Goal: Information Seeking & Learning: Learn about a topic

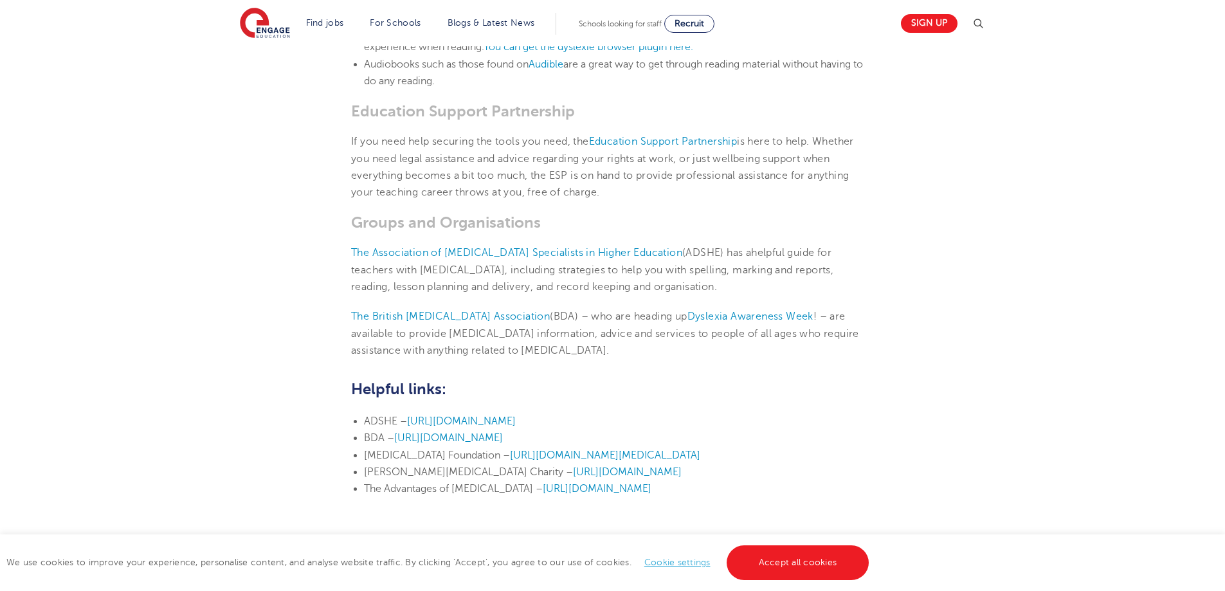
scroll to position [1918, 0]
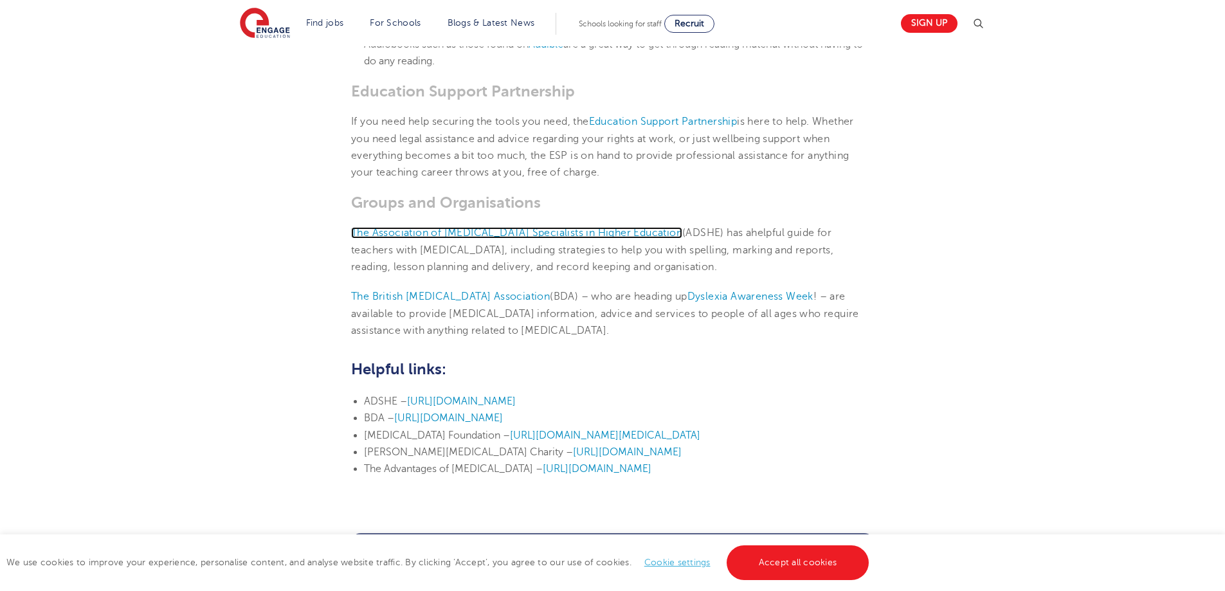
click at [502, 227] on span "The Association of [MEDICAL_DATA] Specialists in Higher Education" at bounding box center [516, 233] width 331 height 12
click at [506, 227] on span "The Association of [MEDICAL_DATA] Specialists in Higher Education" at bounding box center [516, 233] width 331 height 12
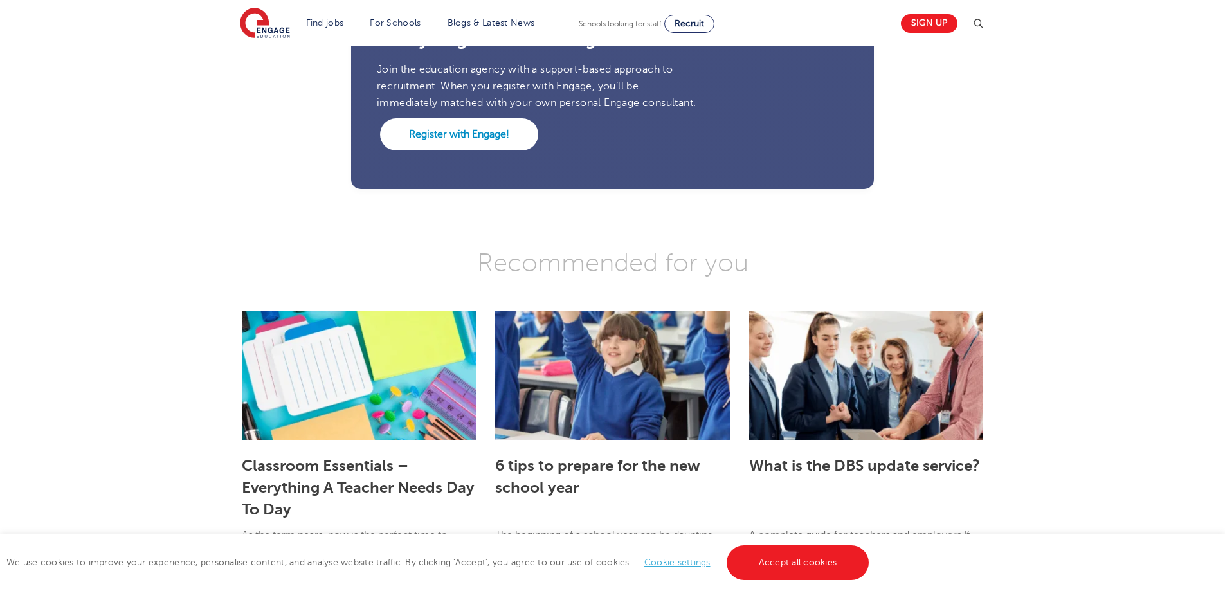
scroll to position [2476, 0]
